Goal: Information Seeking & Learning: Find specific fact

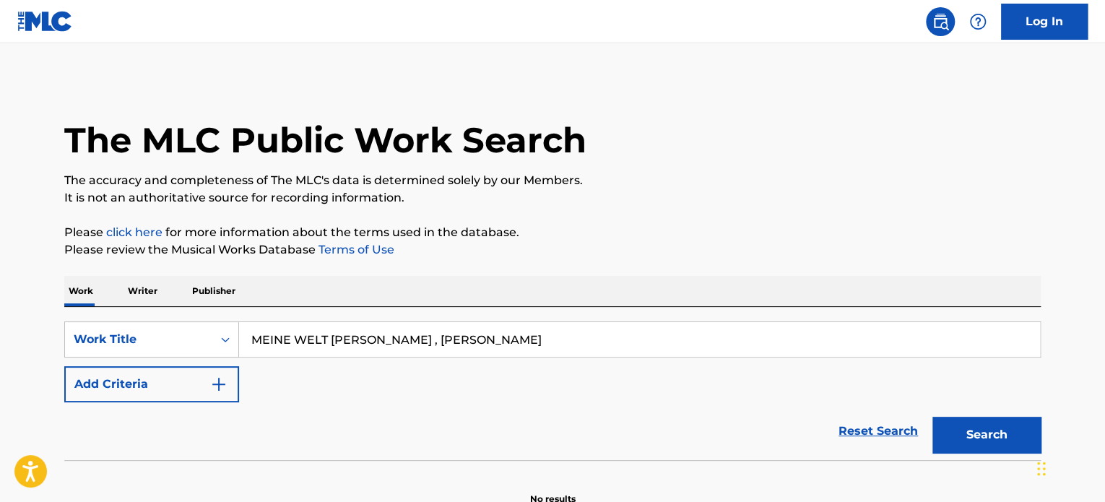
drag, startPoint x: 518, startPoint y: 342, endPoint x: 358, endPoint y: 347, distance: 160.4
click at [358, 347] on input "MEINE WELT [PERSON_NAME] , [PERSON_NAME]" at bounding box center [639, 339] width 801 height 35
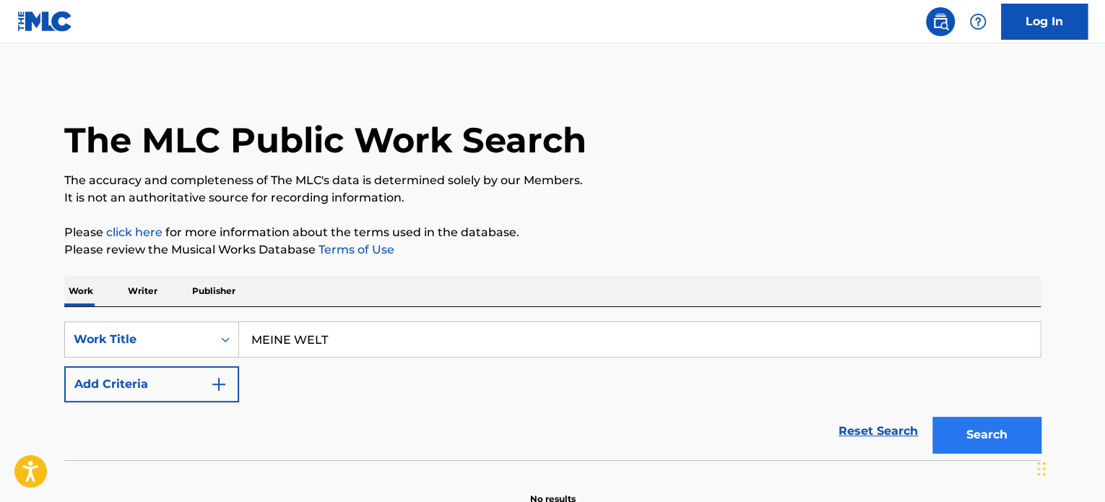
type input "MEINE WELT"
click at [977, 435] on button "Search" at bounding box center [986, 435] width 108 height 36
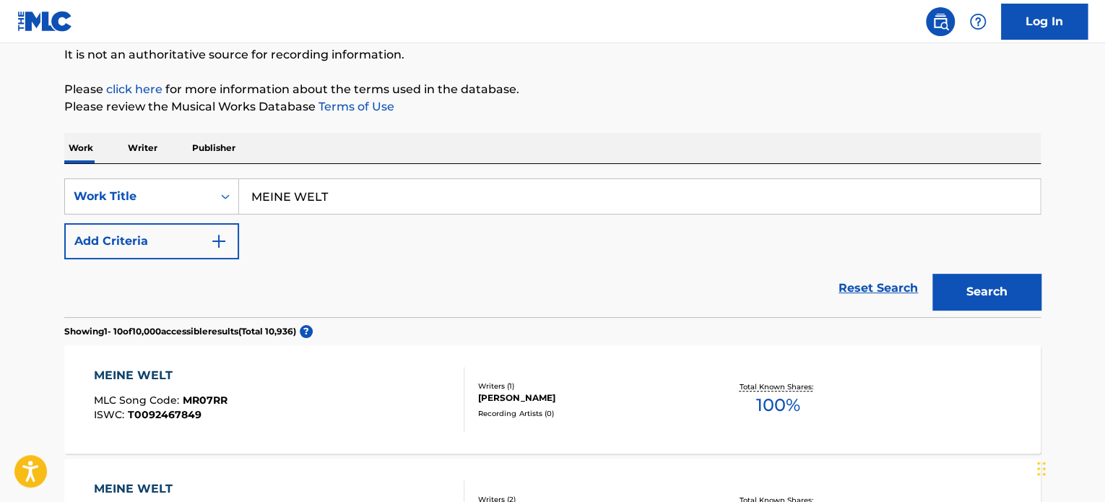
scroll to position [144, 0]
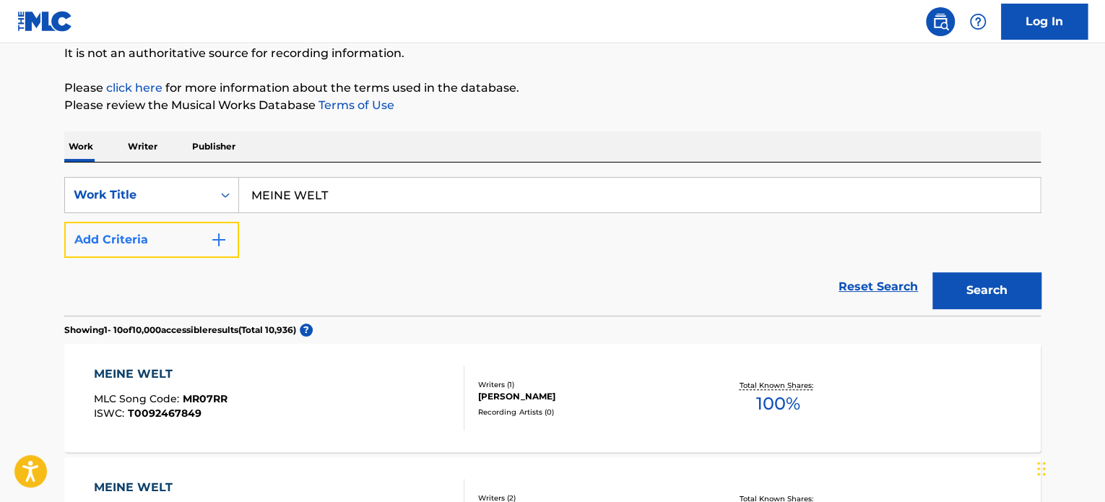
click at [171, 240] on button "Add Criteria" at bounding box center [151, 240] width 175 height 36
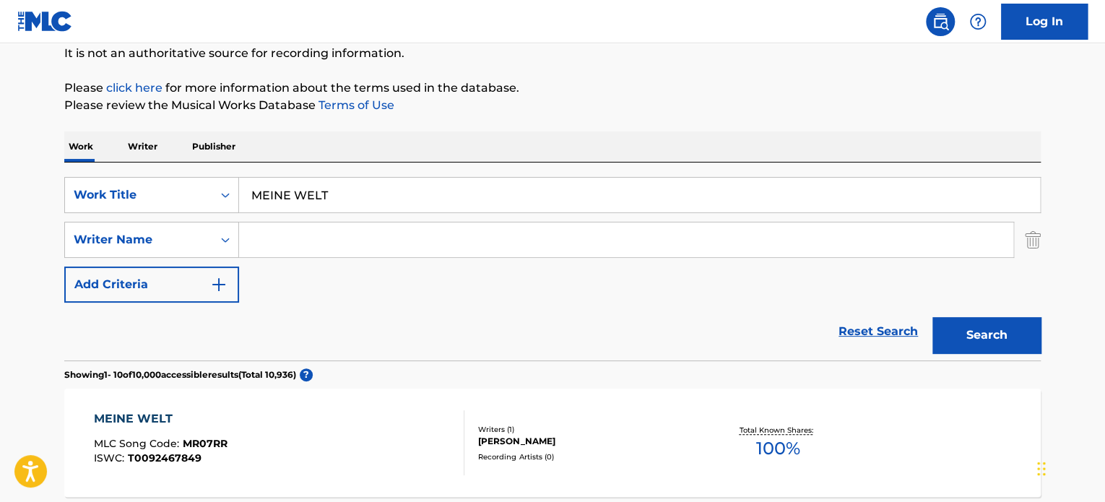
click at [276, 241] on input "Search Form" at bounding box center [626, 239] width 774 height 35
paste input "MEINE WELT [PERSON_NAME] , [PERSON_NAME]"
drag, startPoint x: 328, startPoint y: 240, endPoint x: 204, endPoint y: 237, distance: 124.2
click at [204, 237] on div "SearchWithCriteria685988c5-338a-4cb3-844b-9bbec606cd8a Writer Name MEINE WELT […" at bounding box center [552, 240] width 976 height 36
drag, startPoint x: 383, startPoint y: 241, endPoint x: 595, endPoint y: 249, distance: 212.5
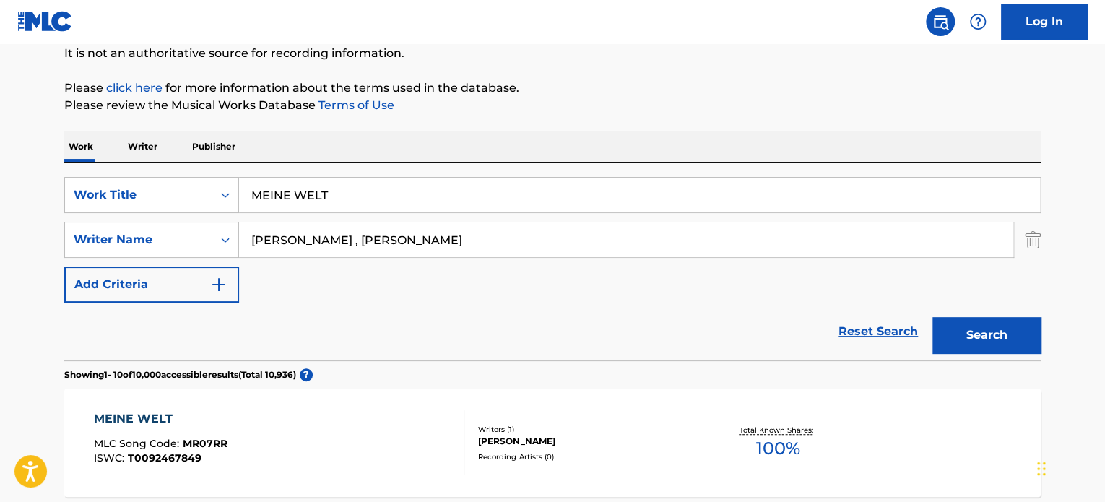
click at [595, 249] on input "[PERSON_NAME] , [PERSON_NAME]" at bounding box center [626, 239] width 774 height 35
type input "[PERSON_NAME]"
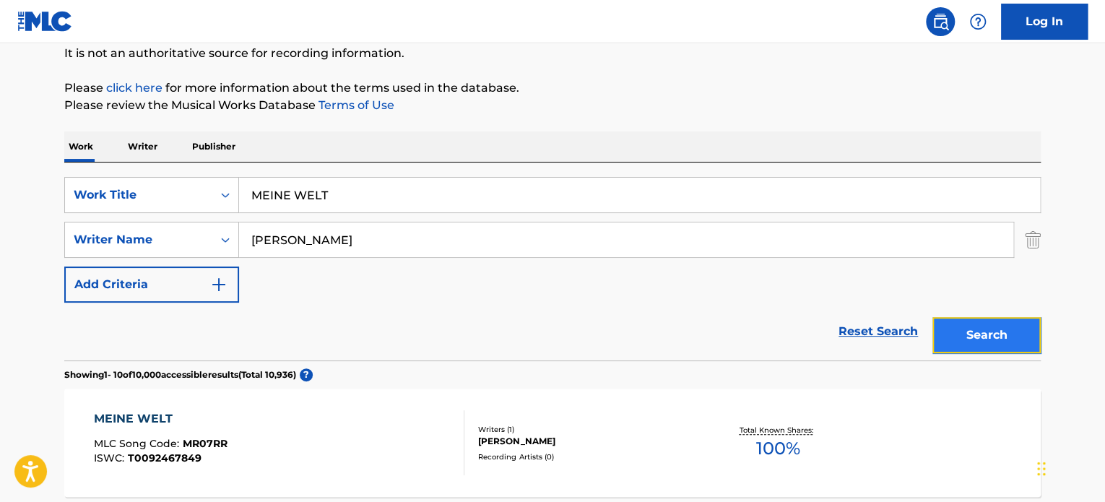
click at [998, 337] on button "Search" at bounding box center [986, 335] width 108 height 36
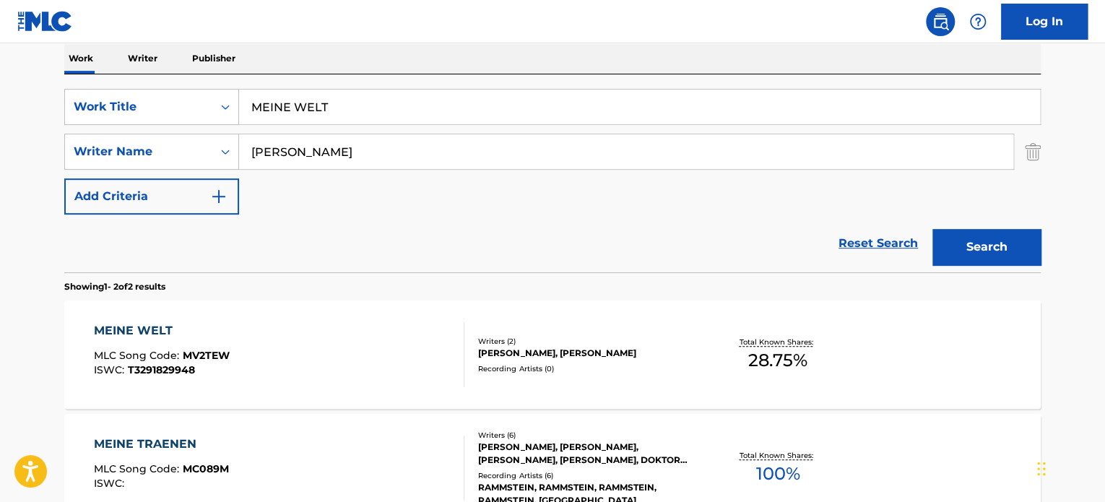
scroll to position [240, 0]
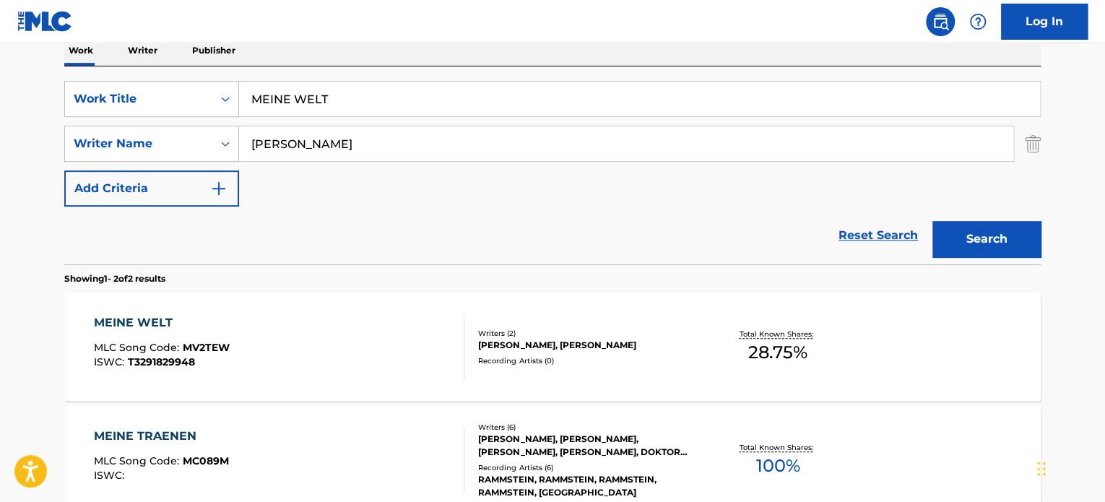
click at [269, 346] on div "MEINE WELT MLC Song Code : MV2TEW ISWC : T3291829948" at bounding box center [279, 346] width 371 height 65
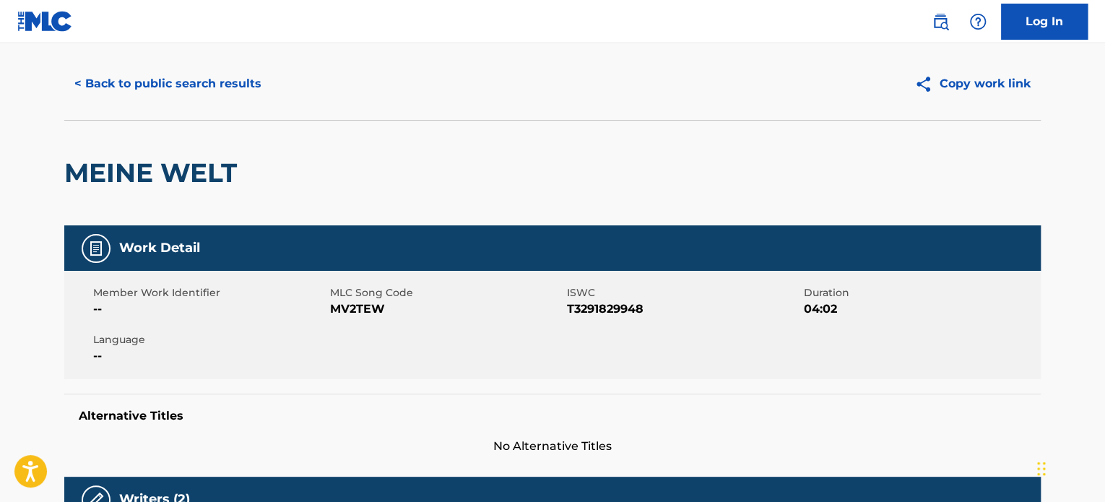
scroll to position [48, 0]
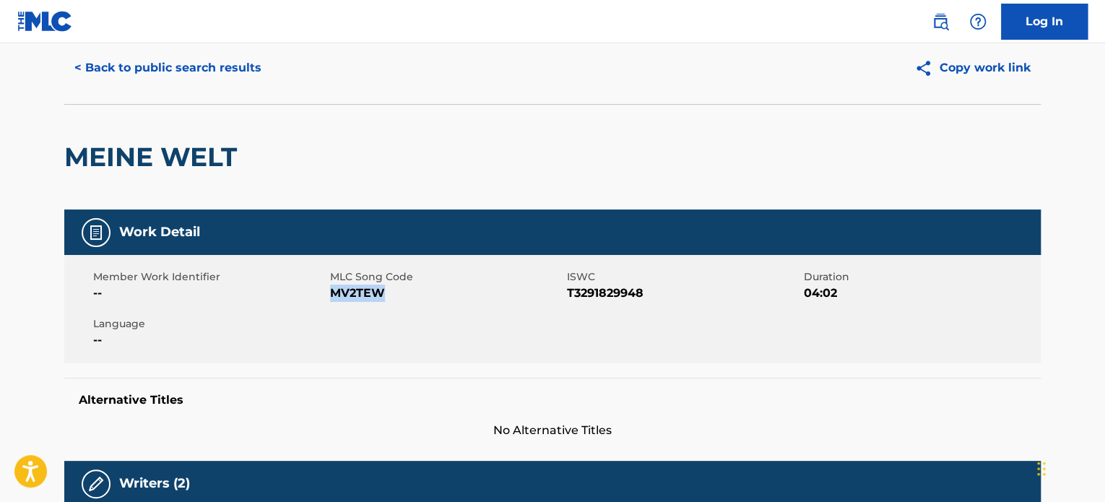
drag, startPoint x: 396, startPoint y: 300, endPoint x: 334, endPoint y: 298, distance: 62.9
click at [334, 298] on span "MV2TEW" at bounding box center [446, 293] width 233 height 17
copy span "MV2TEW"
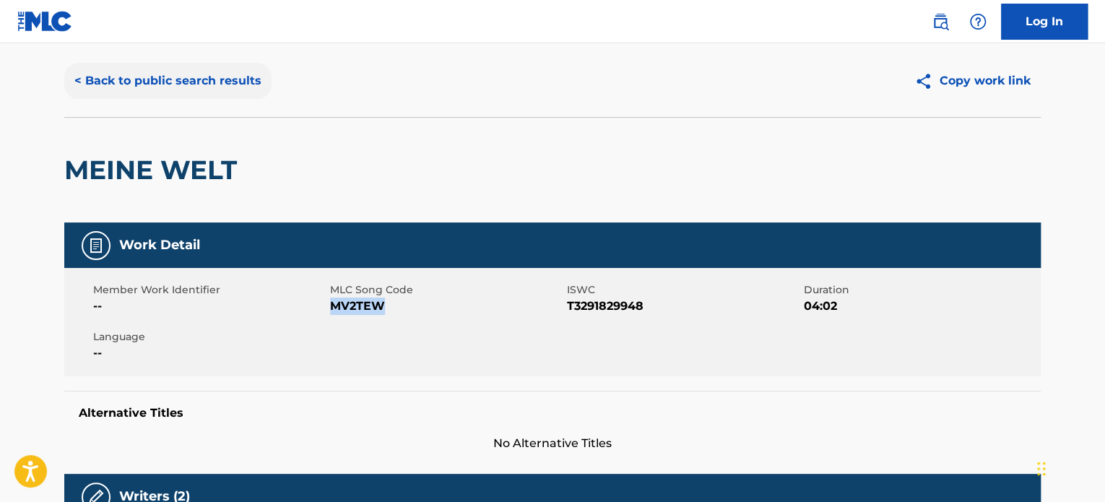
scroll to position [0, 0]
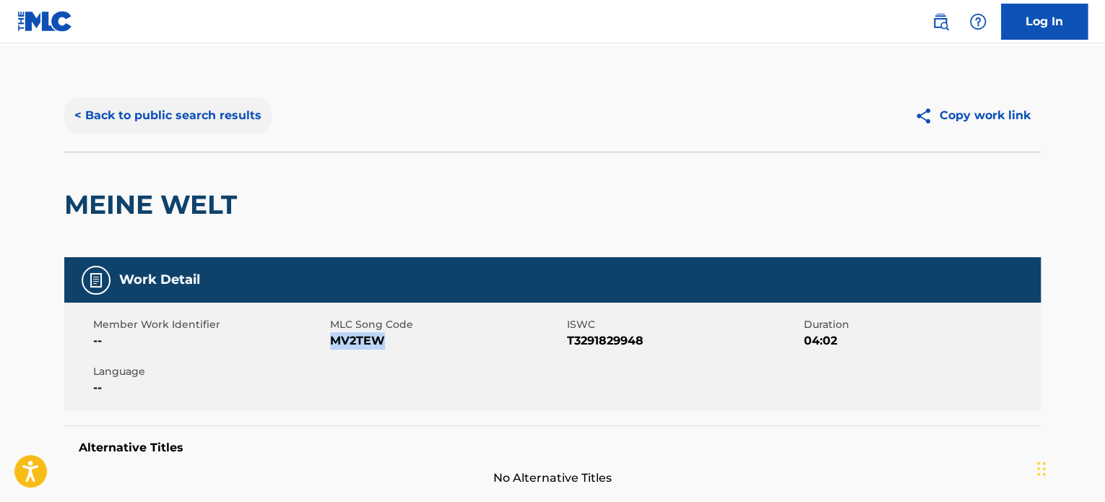
click at [116, 118] on button "< Back to public search results" at bounding box center [167, 115] width 207 height 36
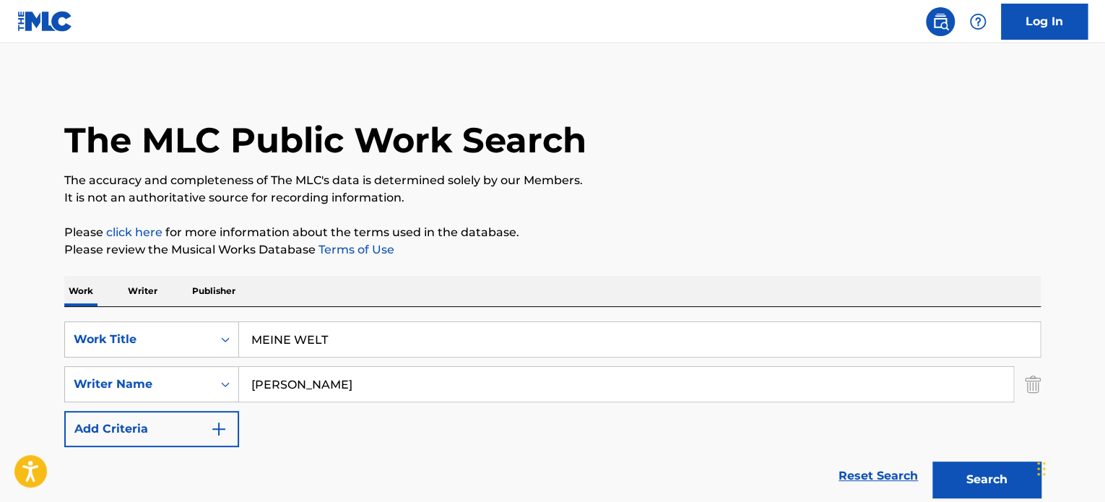
scroll to position [240, 0]
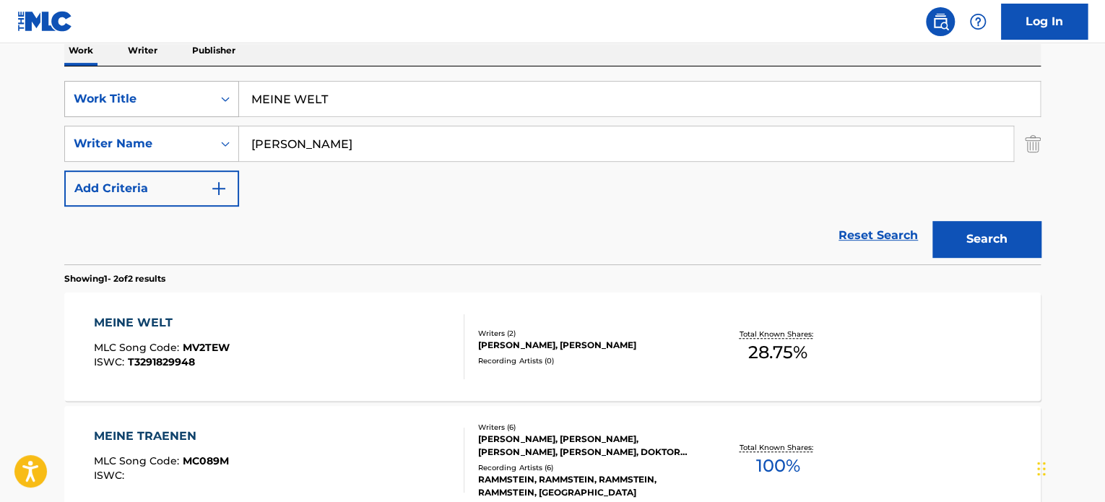
drag, startPoint x: 338, startPoint y: 100, endPoint x: 158, endPoint y: 100, distance: 179.8
click at [157, 100] on div "SearchWithCriteria4ecee526-9171-49bb-b559-bf3ab1c36345 Work Title MEINE WELT" at bounding box center [552, 99] width 976 height 36
paste input "Und die [PERSON_NAME] singen"
type input "Und die [PERSON_NAME] singen"
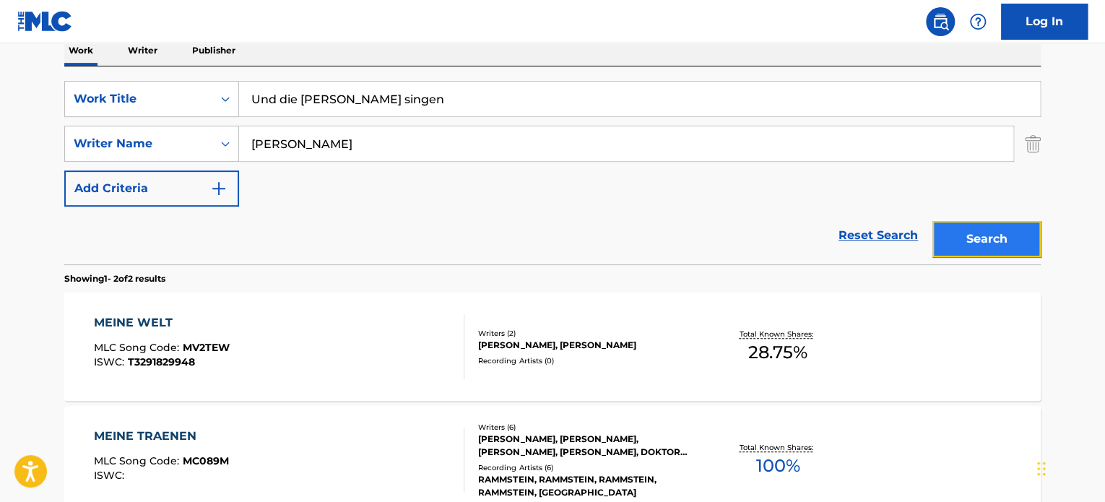
click at [968, 236] on button "Search" at bounding box center [986, 239] width 108 height 36
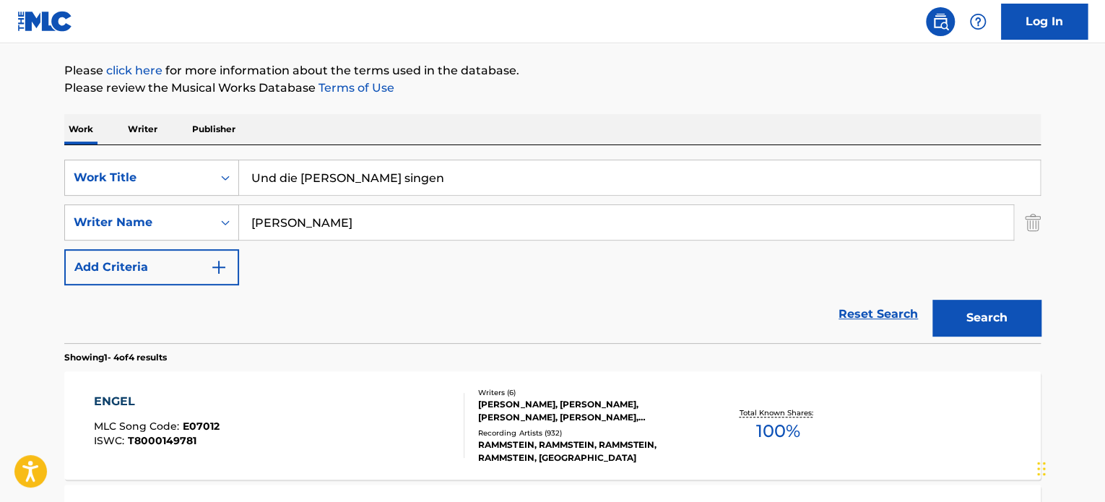
scroll to position [144, 0]
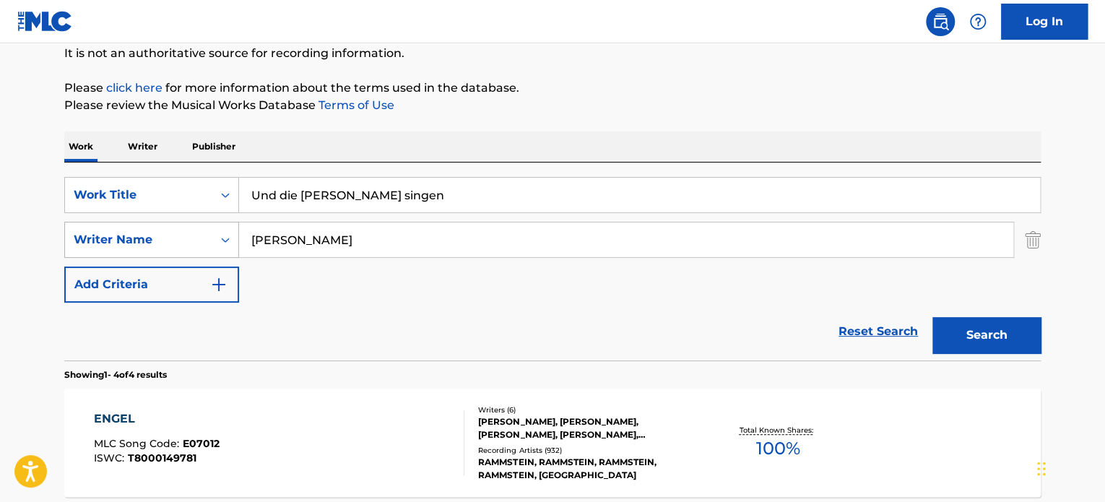
drag, startPoint x: 393, startPoint y: 248, endPoint x: 99, endPoint y: 250, distance: 293.9
click at [99, 249] on div "SearchWithCriteria685988c5-338a-4cb3-844b-9bbec606cd8a Writer Name [PERSON_NAME]" at bounding box center [552, 240] width 976 height 36
paste input "[PERSON_NAME]"
type input "[PERSON_NAME]"
click at [991, 343] on button "Search" at bounding box center [986, 335] width 108 height 36
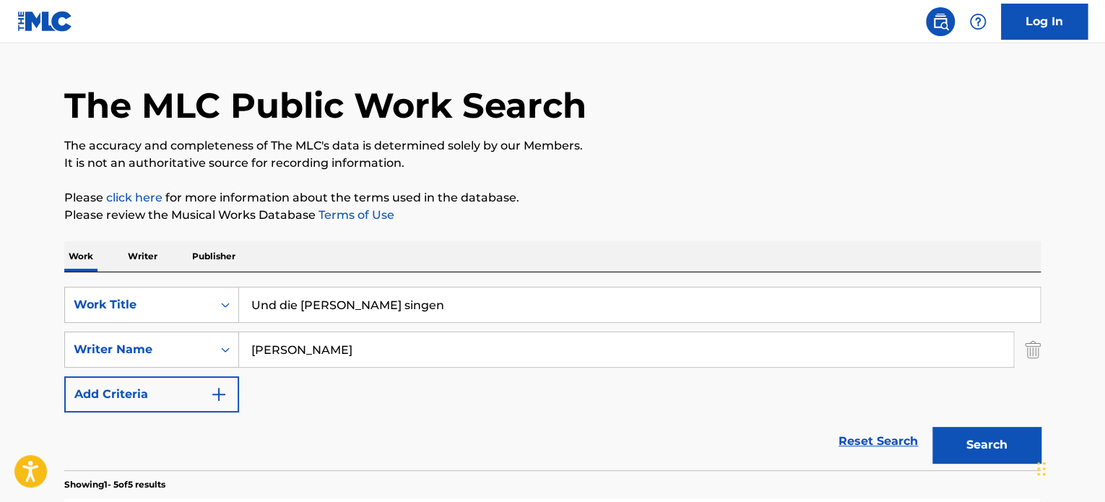
scroll to position [24, 0]
